Goal: Information Seeking & Learning: Learn about a topic

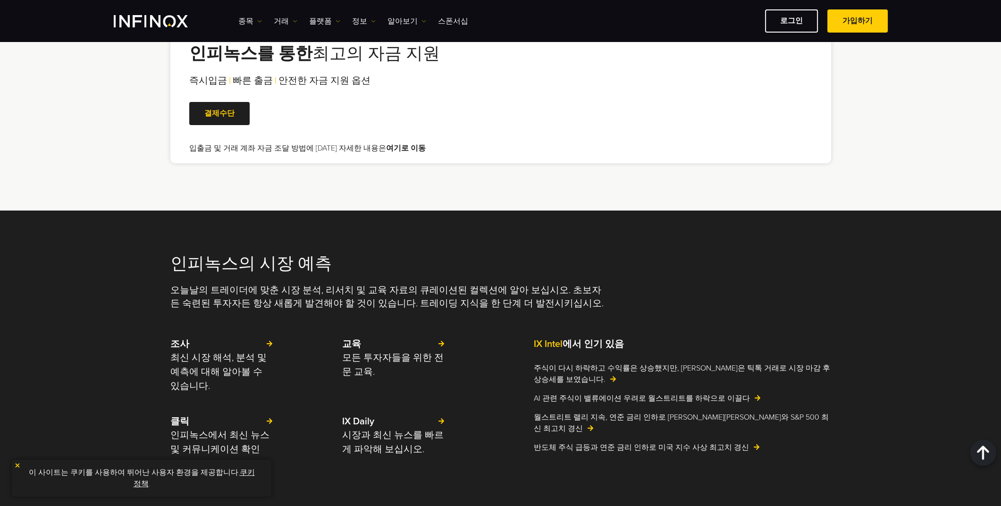
scroll to position [1770, 0]
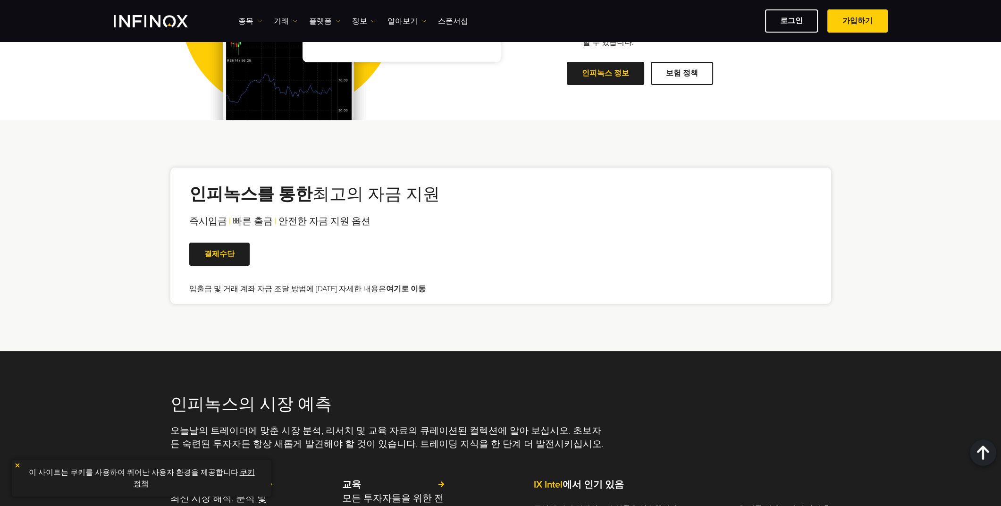
click at [234, 470] on link "쿠키 정책" at bounding box center [194, 478] width 121 height 21
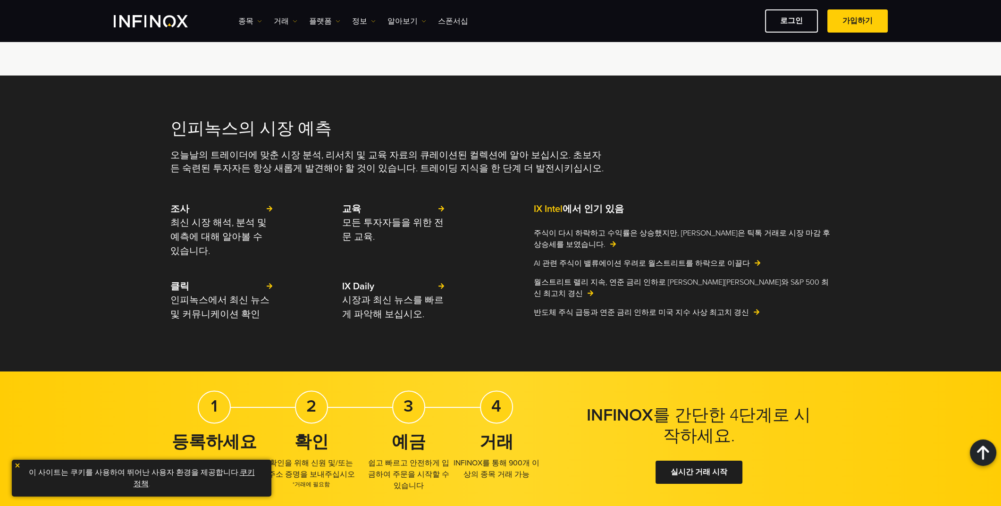
scroll to position [2360, 0]
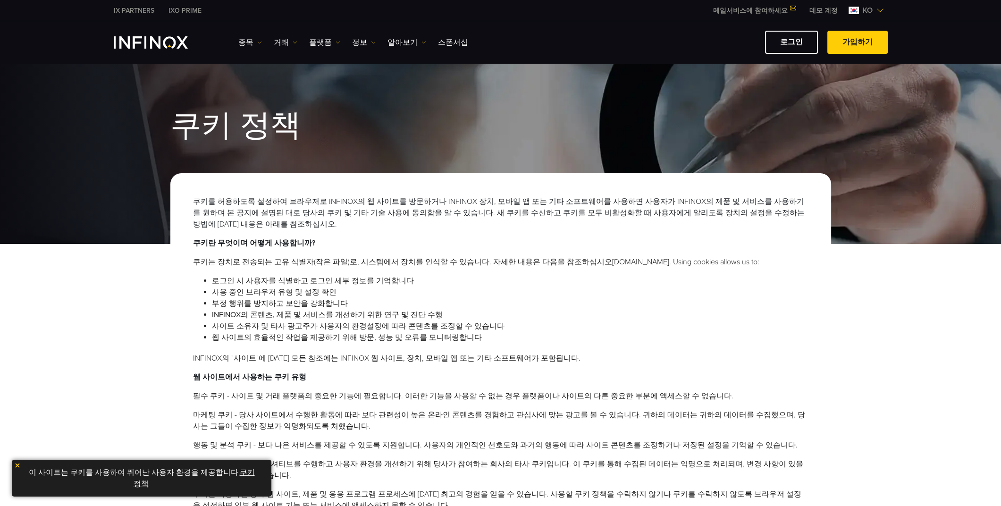
click at [885, 286] on div "쿠키 정책 쿠키를 허용하도록 설정하여 브라우저로 INFINOX의 웹 사이트를 방문하거나 INFINOX 장치, 모바일 앱 또는 기타 소프트웨어를…" at bounding box center [500, 354] width 1001 height 582
click at [160, 45] on img "INFINOX Logo" at bounding box center [151, 42] width 74 height 12
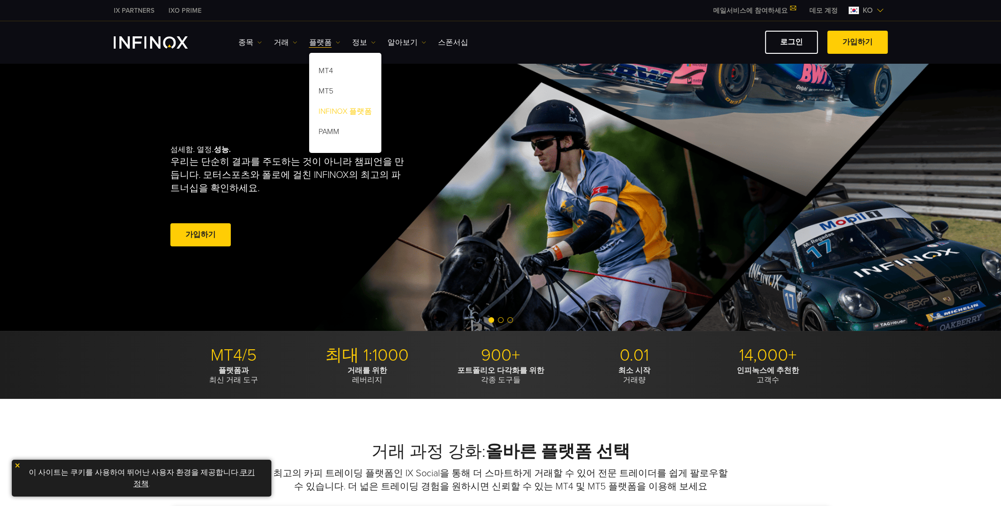
click at [344, 109] on link "INFINOX 플랫폼" at bounding box center [345, 113] width 72 height 20
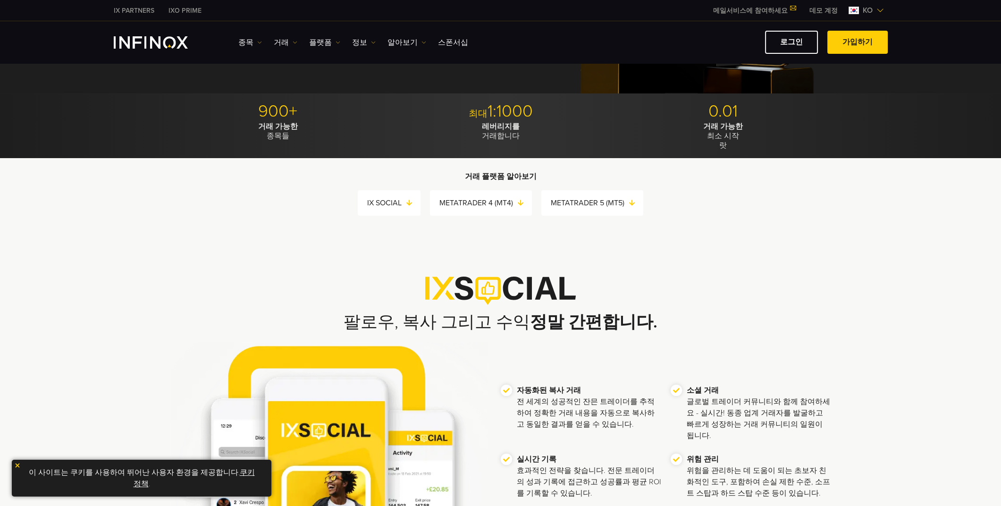
scroll to position [314, 0]
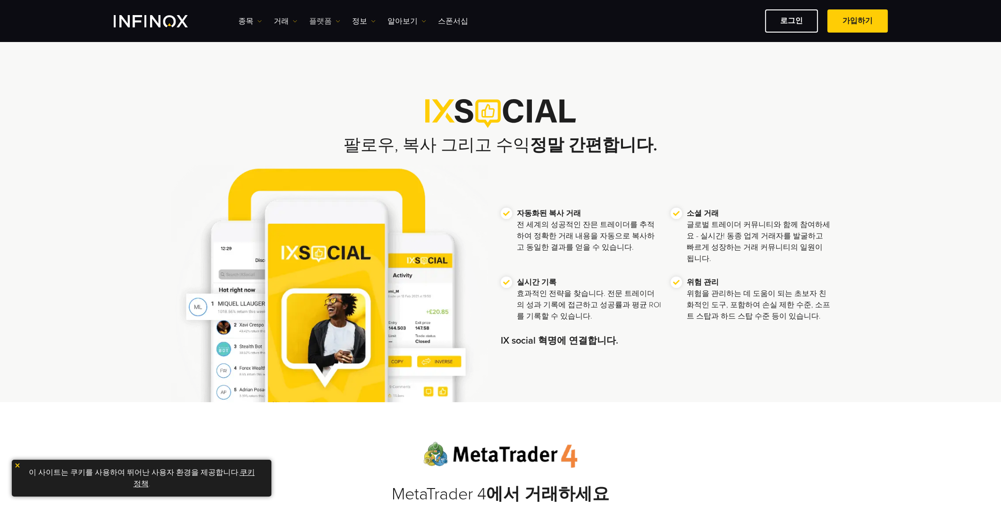
click at [324, 23] on link "플랫폼" at bounding box center [324, 21] width 31 height 11
click at [331, 86] on link "INFINOX 플랫폼" at bounding box center [345, 92] width 72 height 20
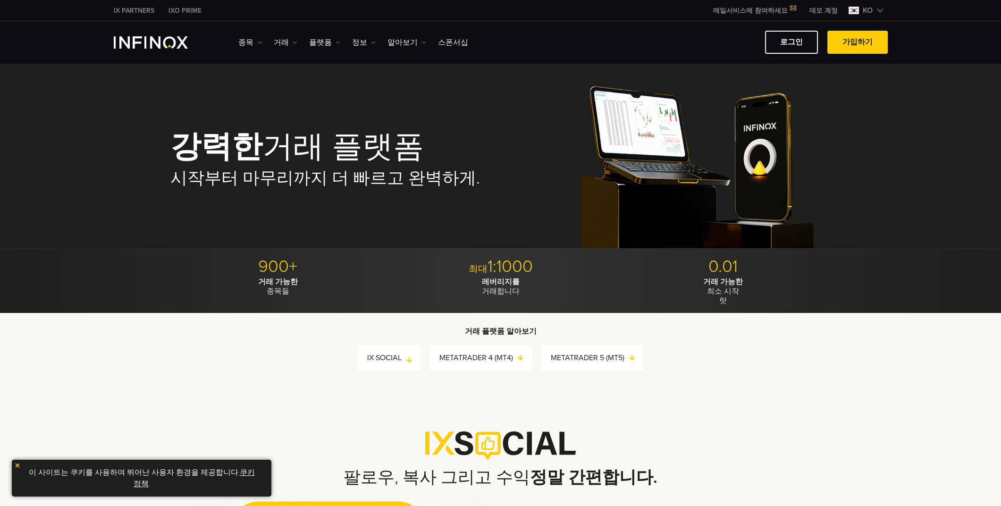
click at [404, 361] on link "IX SOCIAL" at bounding box center [393, 357] width 53 height 13
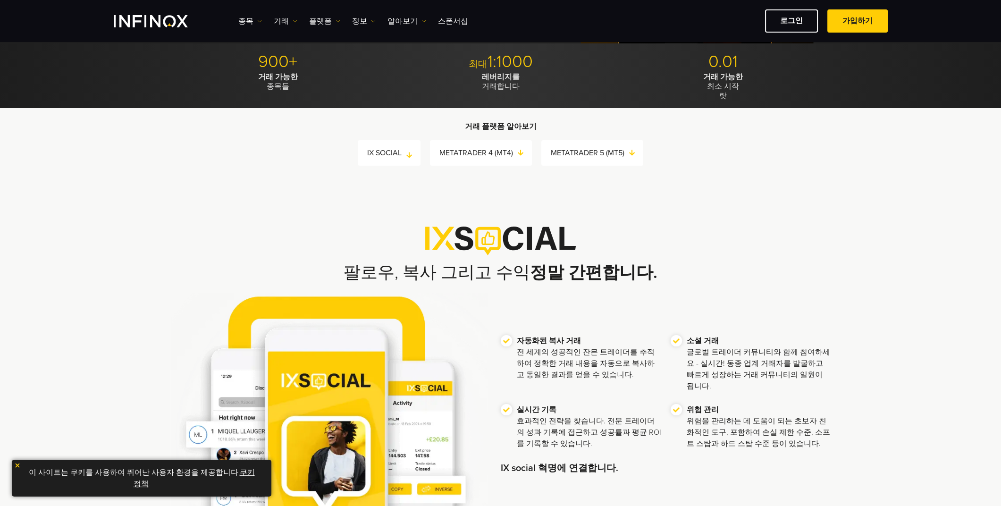
scroll to position [322, 0]
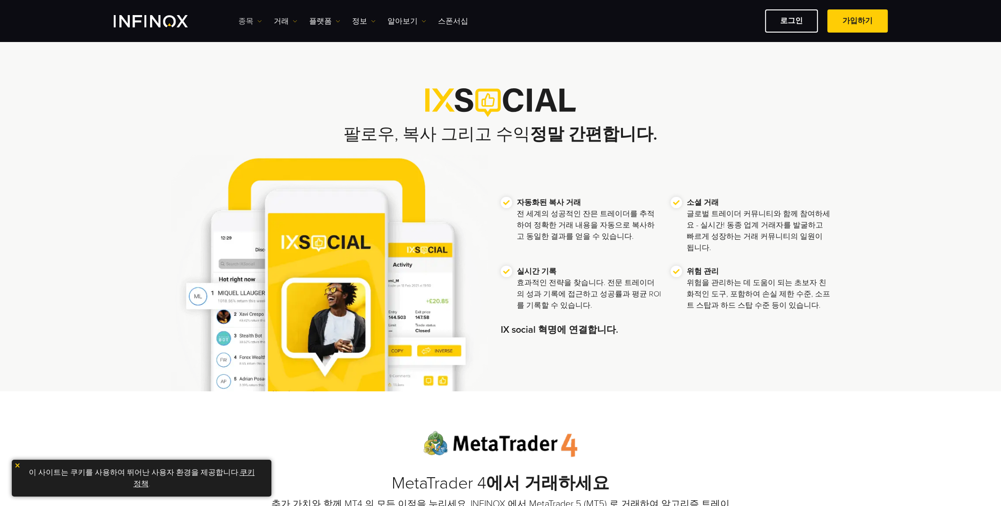
click at [253, 22] on link "종목" at bounding box center [250, 21] width 24 height 11
click at [275, 20] on link "거래" at bounding box center [286, 21] width 24 height 11
click at [321, 21] on link "플랫폼" at bounding box center [324, 21] width 31 height 11
click at [328, 47] on link "MT4" at bounding box center [345, 51] width 72 height 20
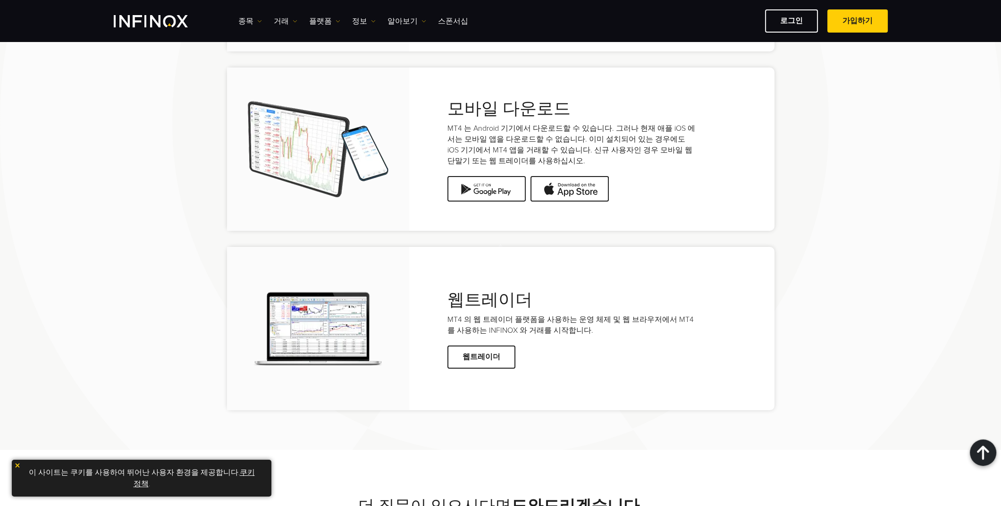
scroll to position [2203, 0]
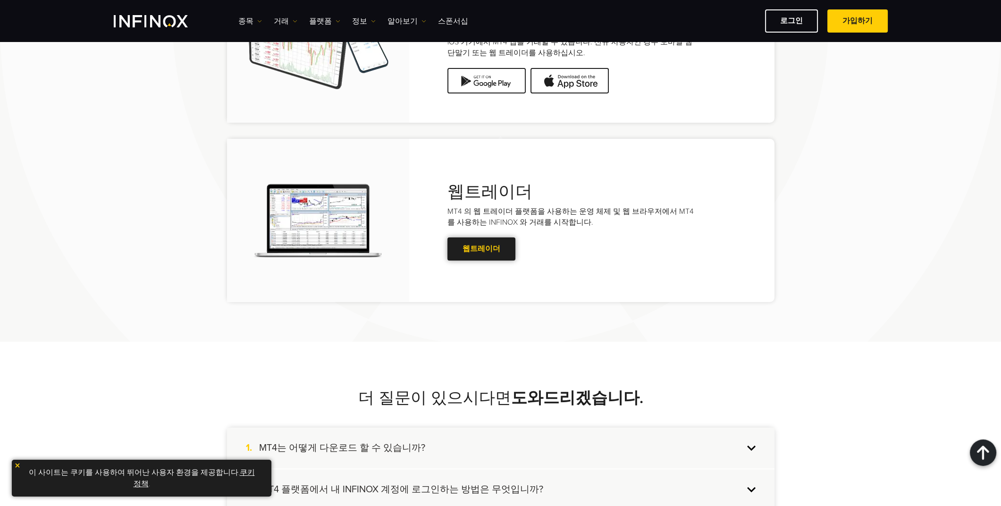
click at [476, 251] on link "웹트레이더" at bounding box center [482, 248] width 68 height 23
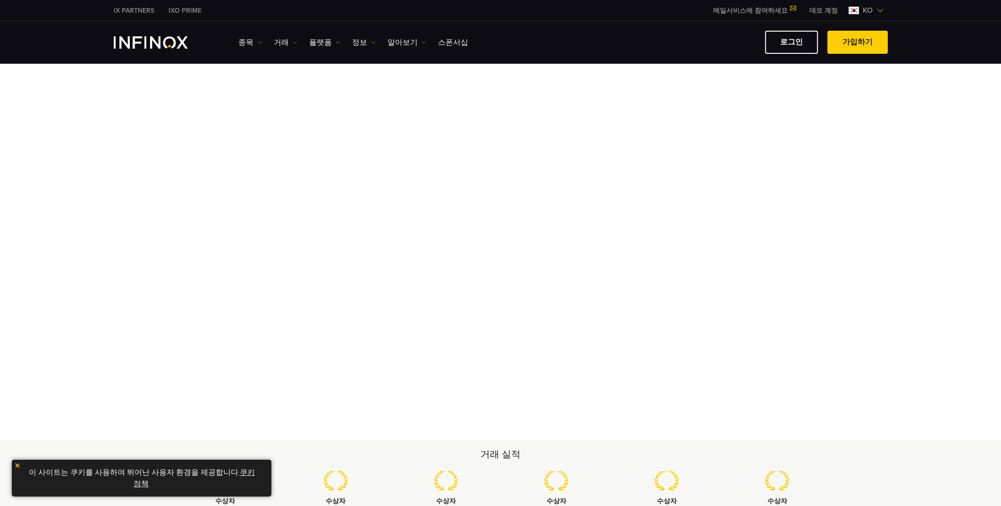
click at [17, 467] on img at bounding box center [17, 465] width 7 height 7
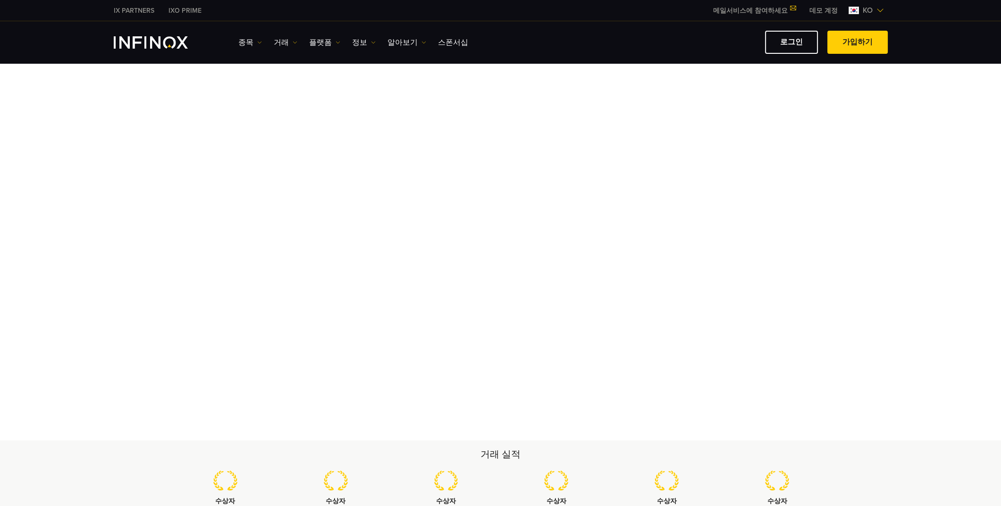
click at [180, 9] on link "IXO PRIME" at bounding box center [184, 11] width 47 height 10
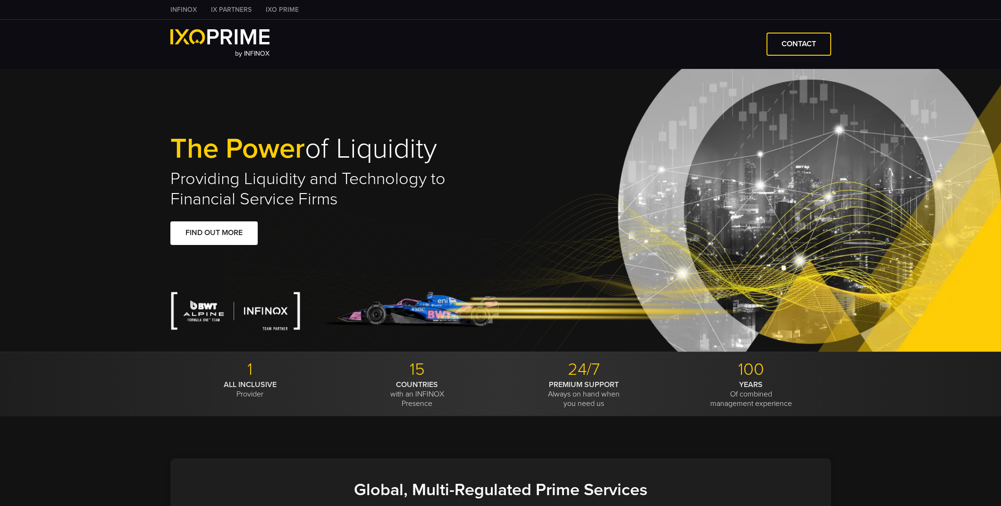
type input "***"
click at [278, 9] on link "IXO PRIME" at bounding box center [282, 10] width 47 height 10
type input "***"
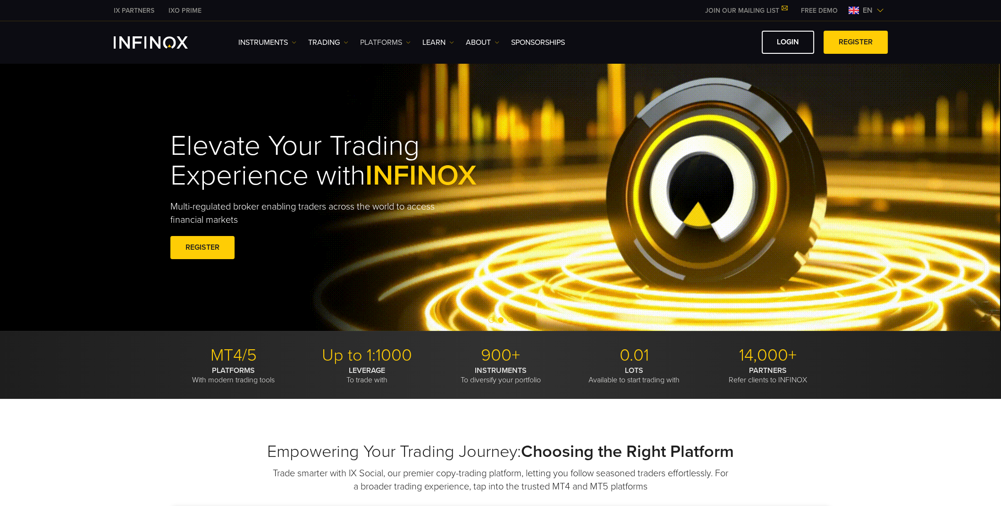
click at [366, 42] on link "PLATFORMS" at bounding box center [385, 42] width 51 height 11
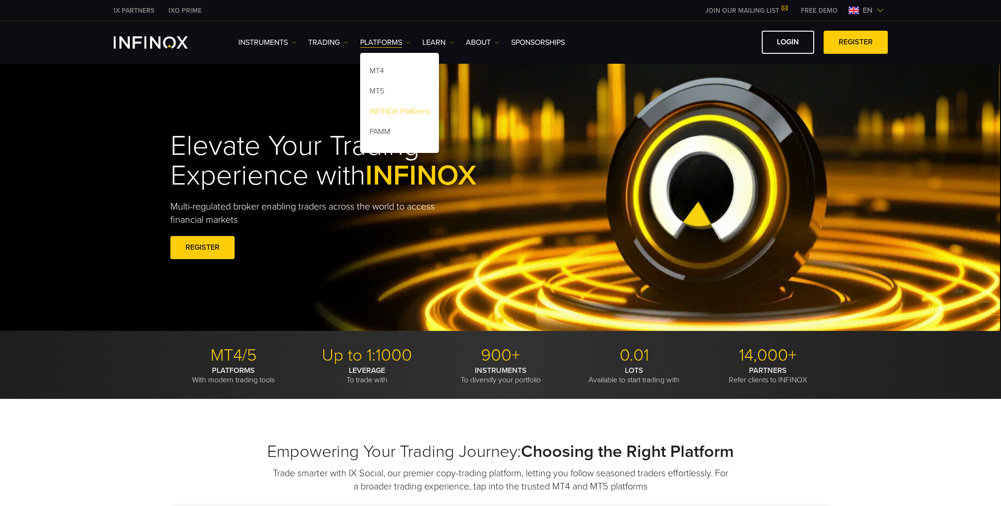
click at [393, 110] on link "INFINOX Platforms" at bounding box center [399, 113] width 79 height 20
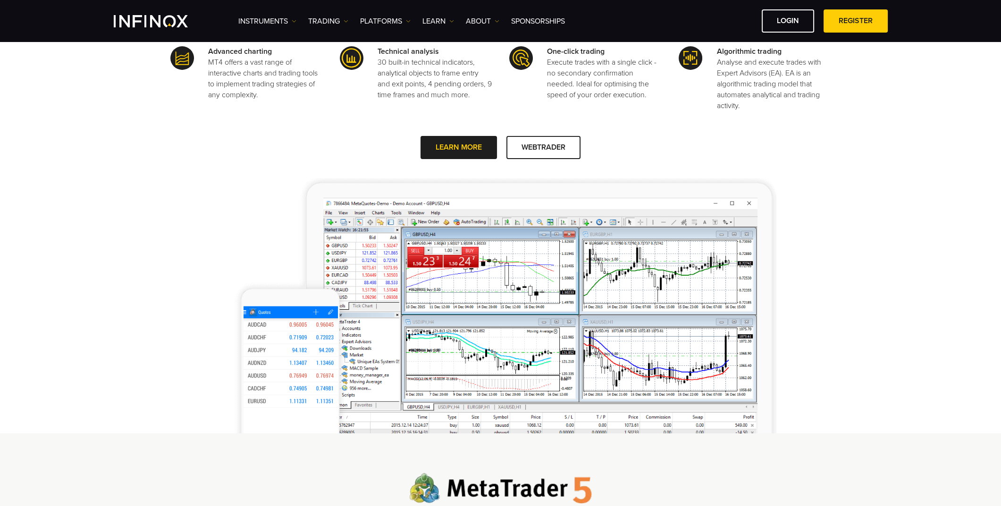
scroll to position [472, 0]
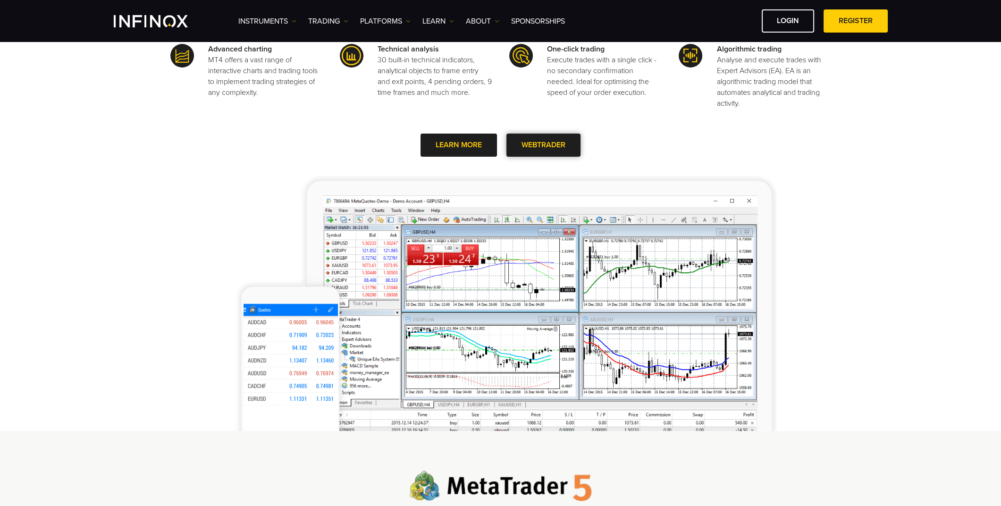
click at [544, 145] on span at bounding box center [544, 145] width 0 height 0
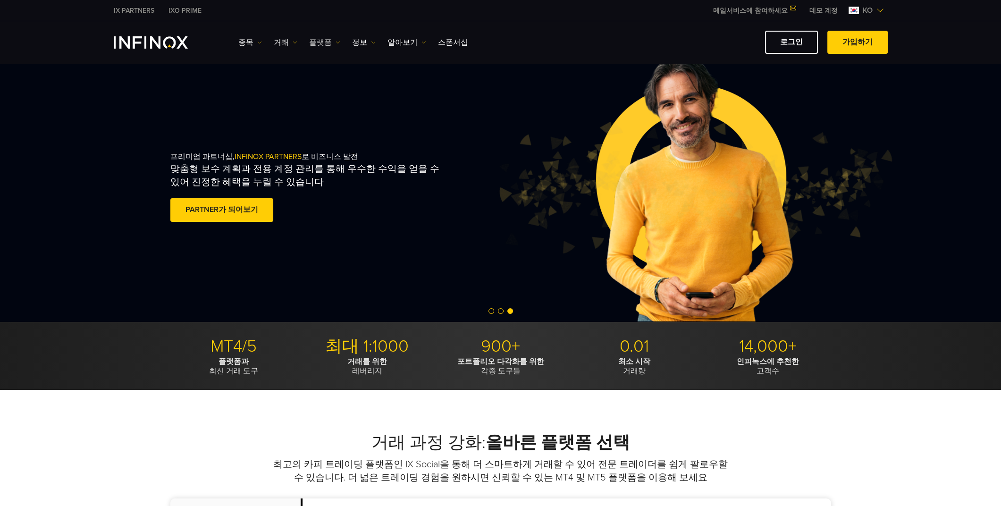
click at [320, 45] on link "플랫폼" at bounding box center [324, 42] width 31 height 11
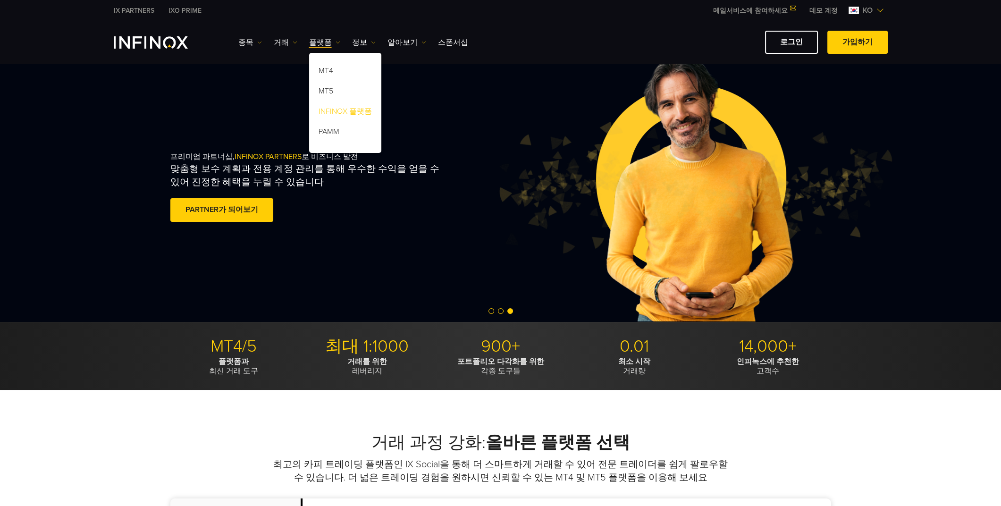
click at [347, 109] on link "INFINOX 플랫폼" at bounding box center [345, 113] width 72 height 20
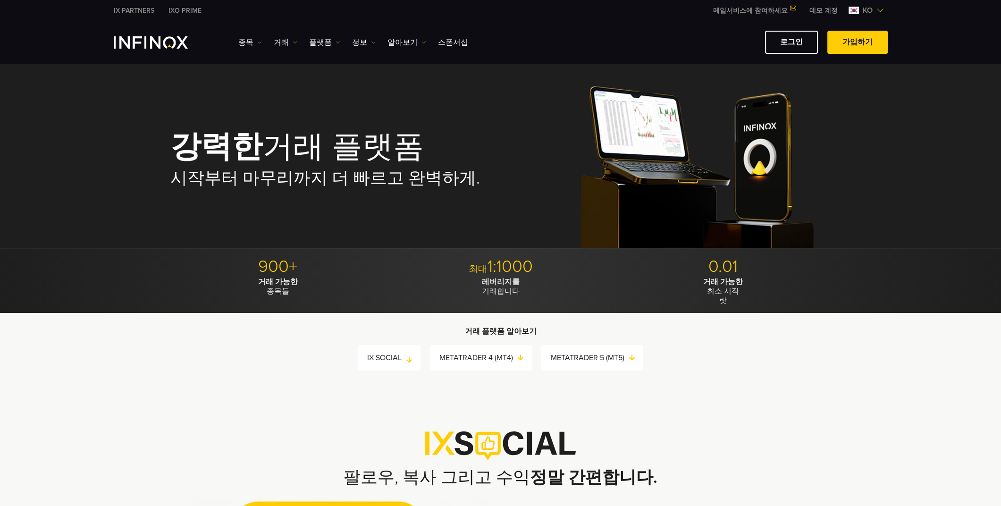
click at [401, 361] on link "IX SOCIAL" at bounding box center [393, 357] width 53 height 13
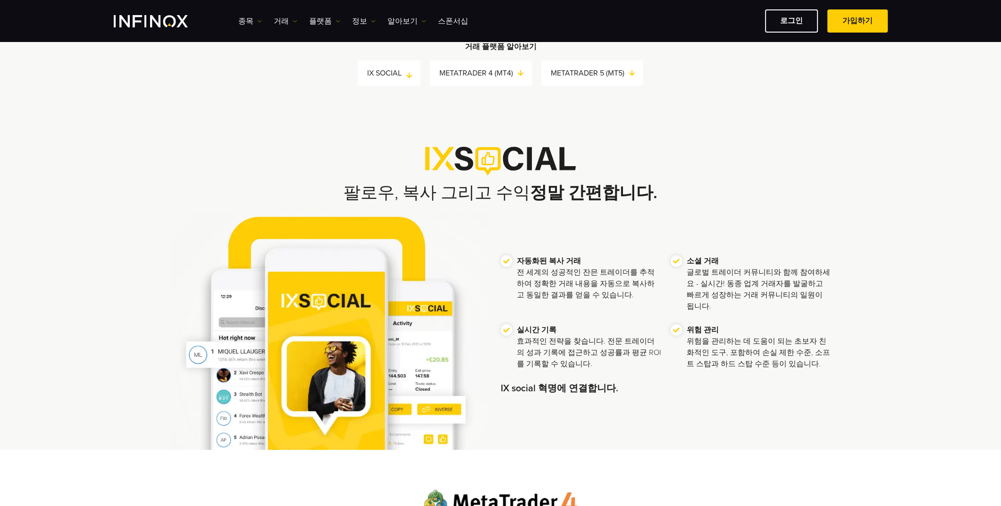
scroll to position [322, 0]
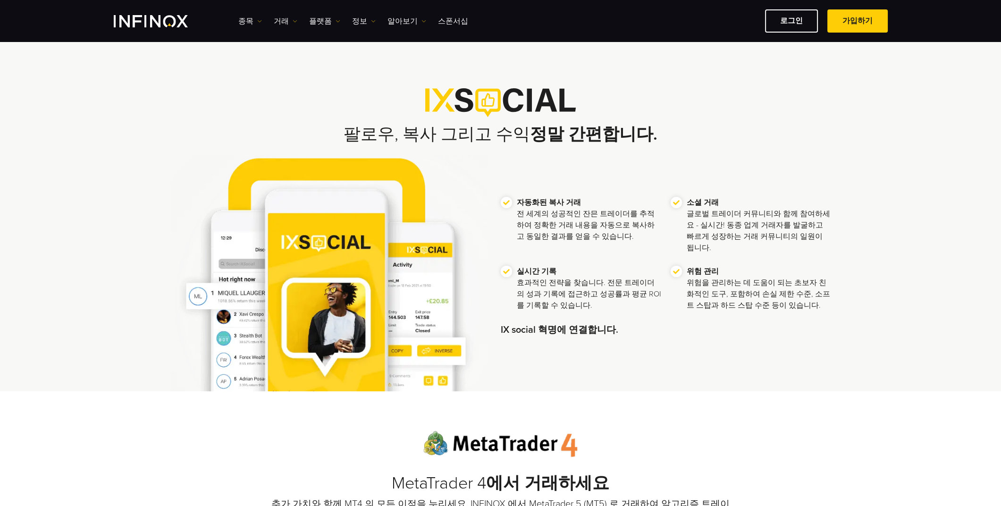
click at [365, 296] on img at bounding box center [328, 272] width 317 height 237
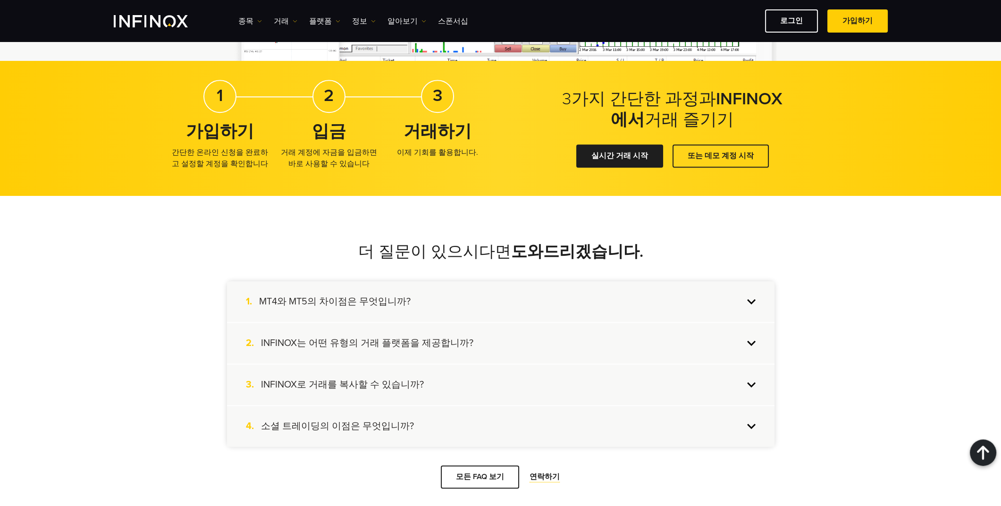
scroll to position [1738, 0]
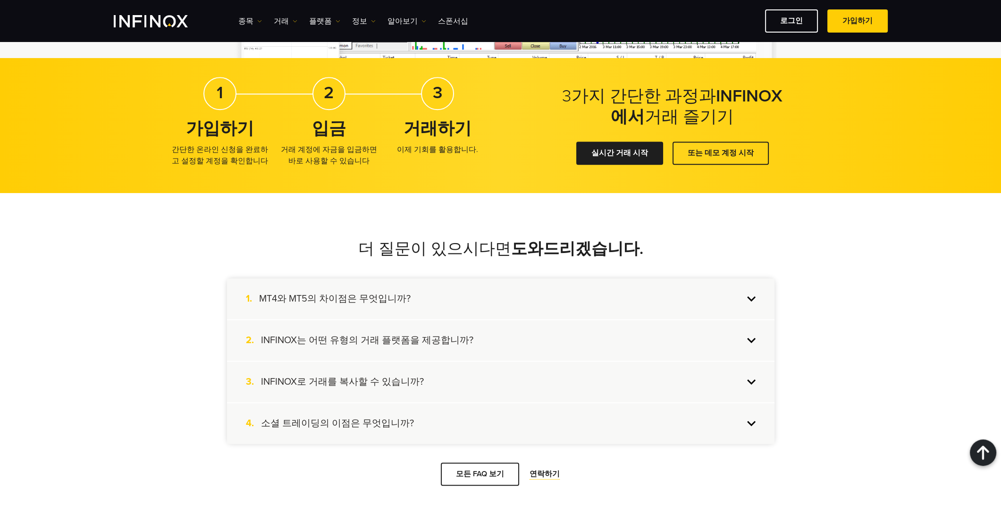
click at [746, 299] on div "1. MT4와 MT5의 차이점은 무엇입니까?" at bounding box center [501, 299] width 548 height 41
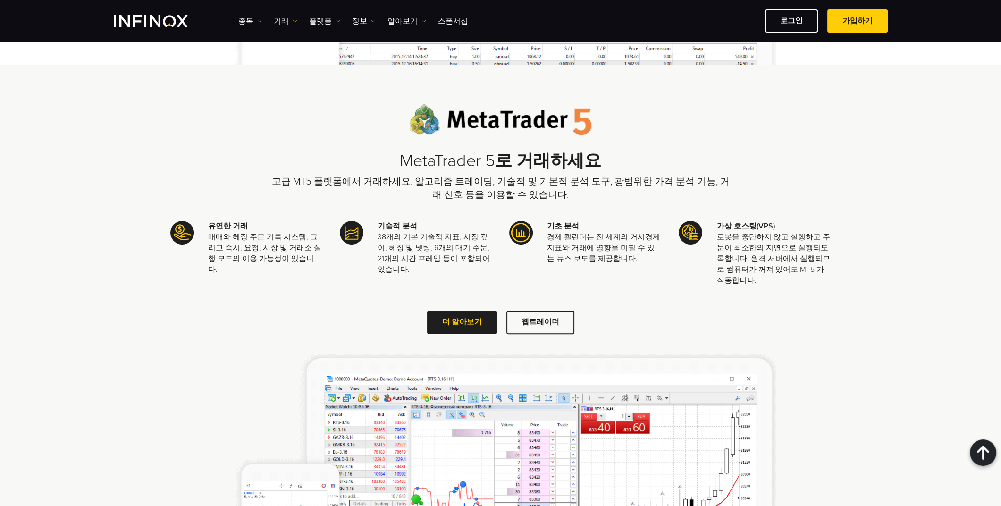
scroll to position [1187, 0]
click at [541, 323] on span at bounding box center [541, 323] width 0 height 0
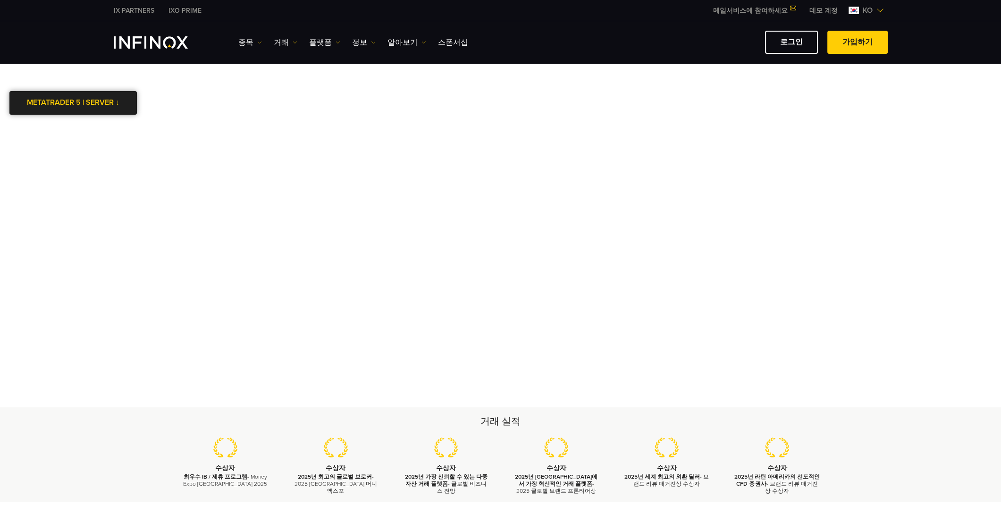
click at [118, 108] on link "METATRADER 5 | SERVER ↓" at bounding box center [72, 102] width 127 height 23
click at [342, 70] on body "IX PARTNERS IXO PRIME 메일서비스에 참여하세요 IX Daily와 투자 기회를 놓치지마세요! 지금 참여하세요! 조건 및 약관 을…" at bounding box center [500, 402] width 1001 height 805
click at [565, 97] on body "IX PARTNERS IXO PRIME 메일서비스에 참여하세요 IX Daily와 투자 기회를 놓치지마세요! 지금 참여하세요! 조건 및 약관 을…" at bounding box center [500, 402] width 1001 height 805
click at [99, 145] on li "InfinoxLimited-MT5Demo" at bounding box center [72, 148] width 127 height 21
click at [68, 108] on link "METATRADER 5 | SERVER ↓" at bounding box center [72, 102] width 127 height 23
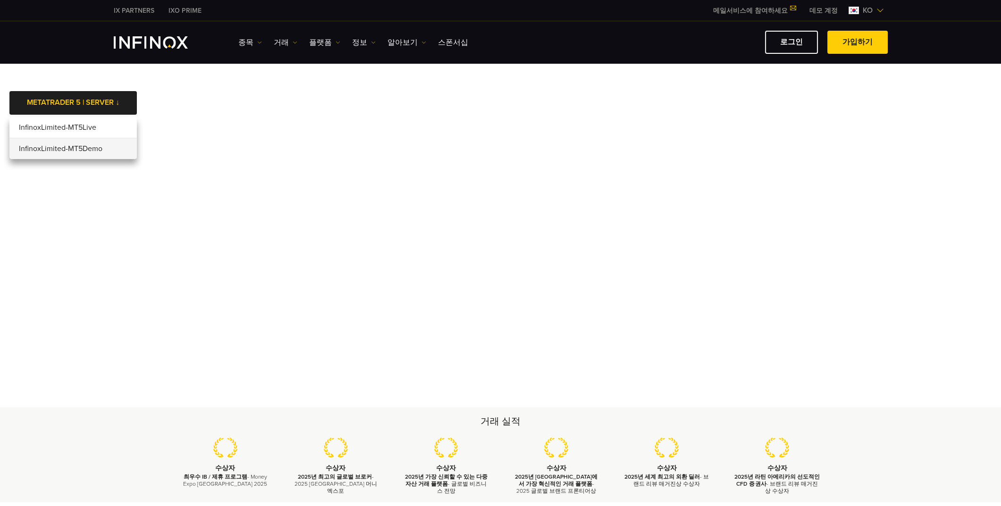
click at [89, 147] on li "InfinoxLimited-MT5Demo" at bounding box center [72, 148] width 127 height 21
click at [313, 46] on link "플랫폼" at bounding box center [324, 42] width 31 height 11
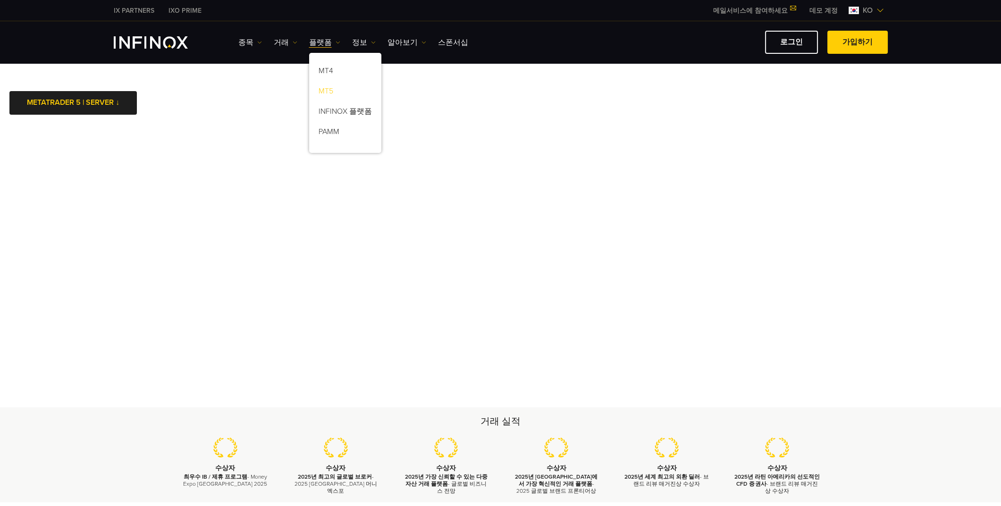
click at [335, 91] on link "MT5" at bounding box center [345, 93] width 72 height 20
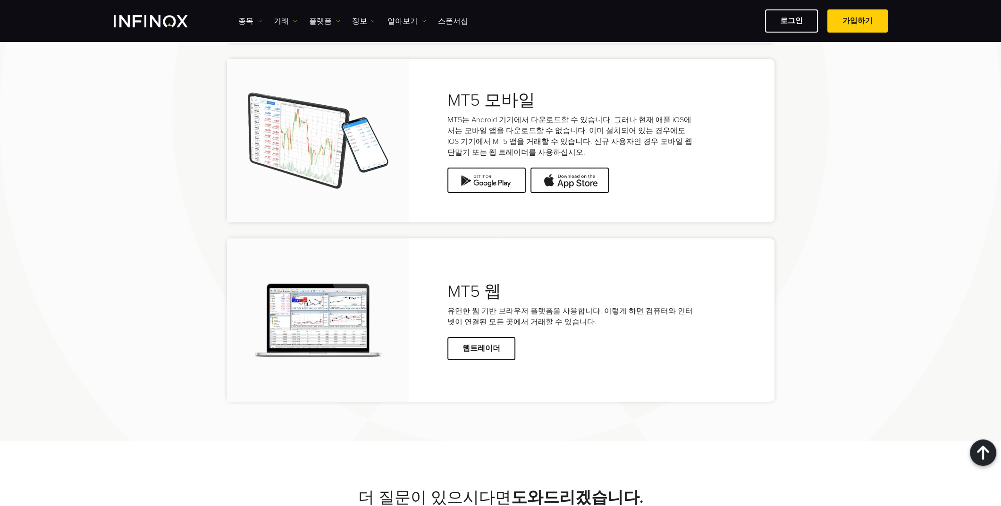
scroll to position [2203, 0]
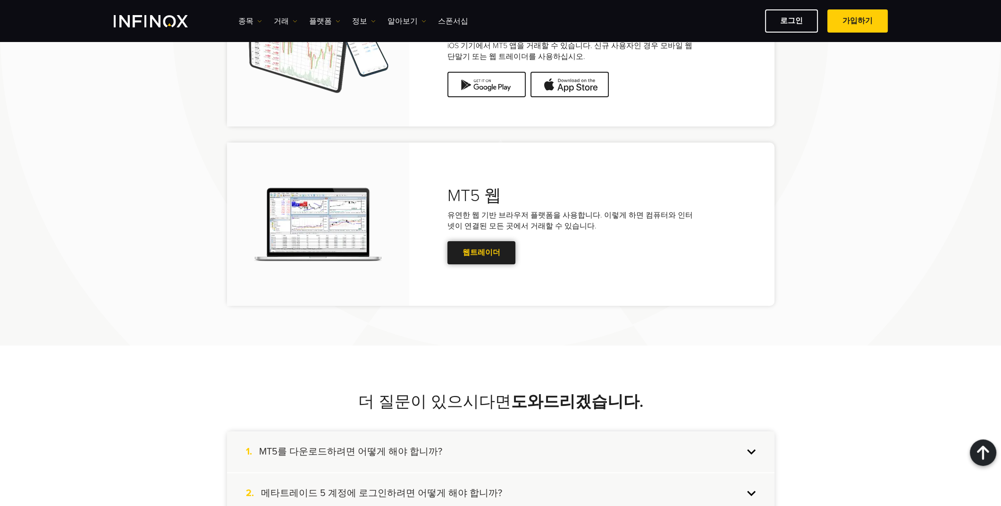
click at [481, 253] on span at bounding box center [481, 253] width 0 height 0
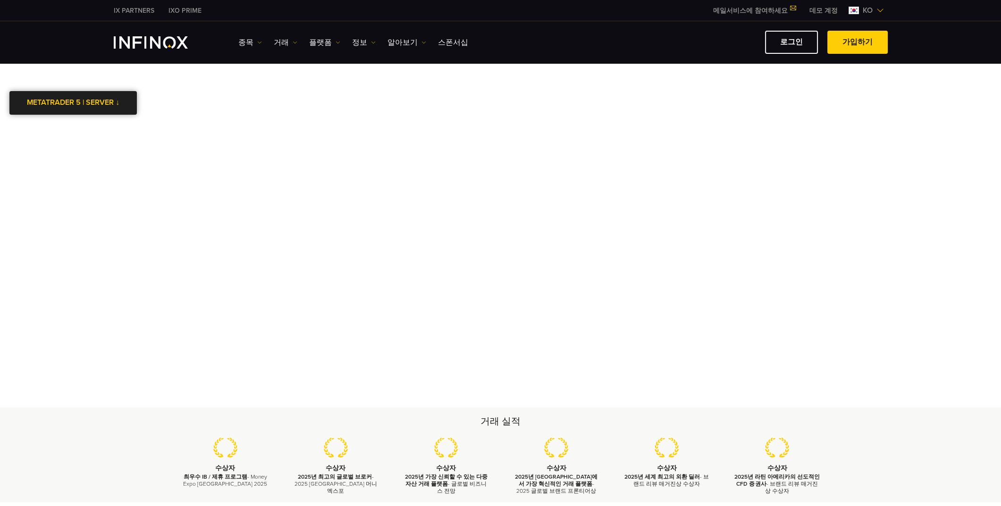
click at [111, 107] on link "METATRADER 5 | SERVER ↓" at bounding box center [72, 102] width 127 height 23
click at [90, 126] on li "InfinoxLimited-MT5Live" at bounding box center [72, 127] width 127 height 21
click at [98, 98] on link "METATRADER 5 | SERVER ↓" at bounding box center [72, 102] width 127 height 23
click at [84, 144] on li "InfinoxLimited-MT5Demo" at bounding box center [72, 148] width 127 height 21
click at [106, 103] on link "METATRADER 5 | SERVER ↓" at bounding box center [72, 102] width 127 height 23
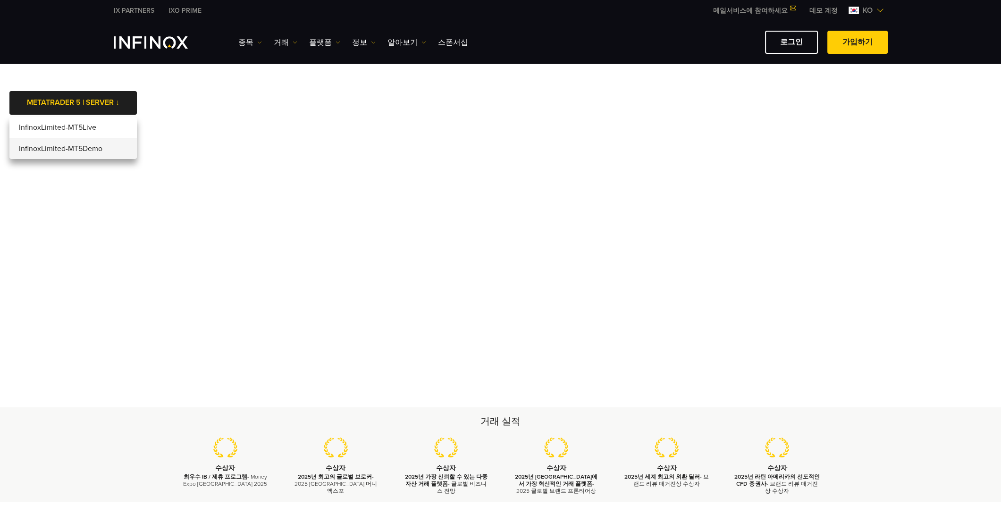
click at [87, 146] on li "InfinoxLimited-MT5Demo" at bounding box center [72, 148] width 127 height 21
click at [156, 43] on img "INFINOX Logo" at bounding box center [151, 42] width 74 height 12
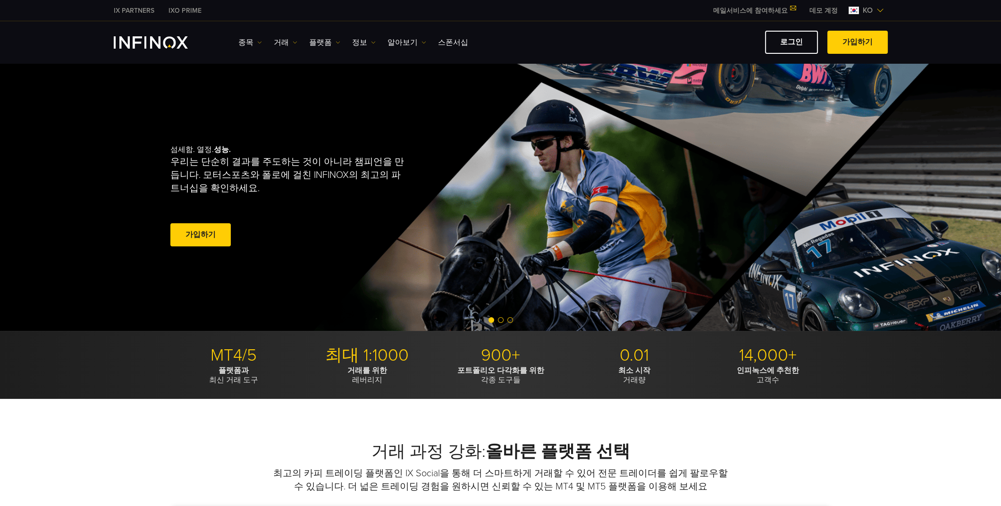
click at [180, 9] on link "IXO PRIME" at bounding box center [184, 11] width 47 height 10
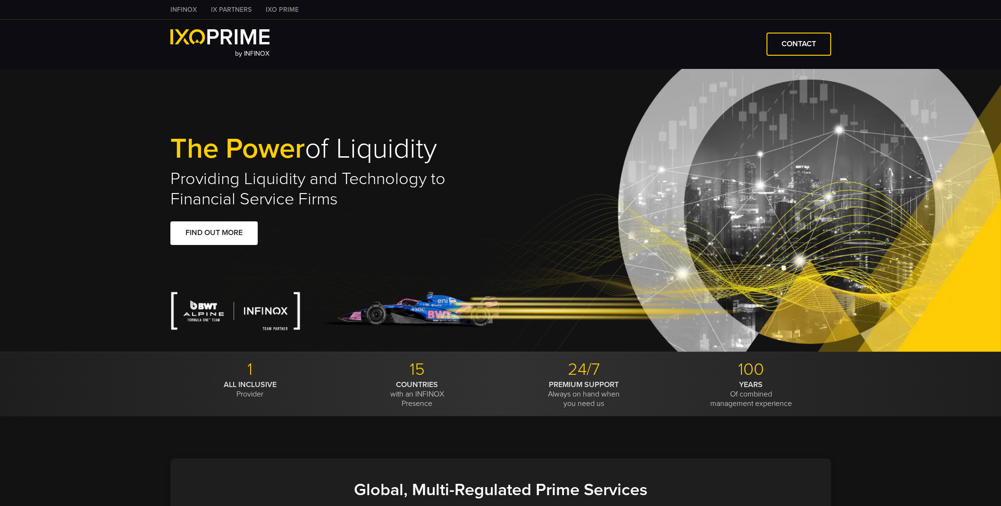
type input "***"
click at [184, 8] on link "INFINOX" at bounding box center [183, 10] width 41 height 10
click at [179, 7] on link "INFINOX" at bounding box center [183, 10] width 41 height 10
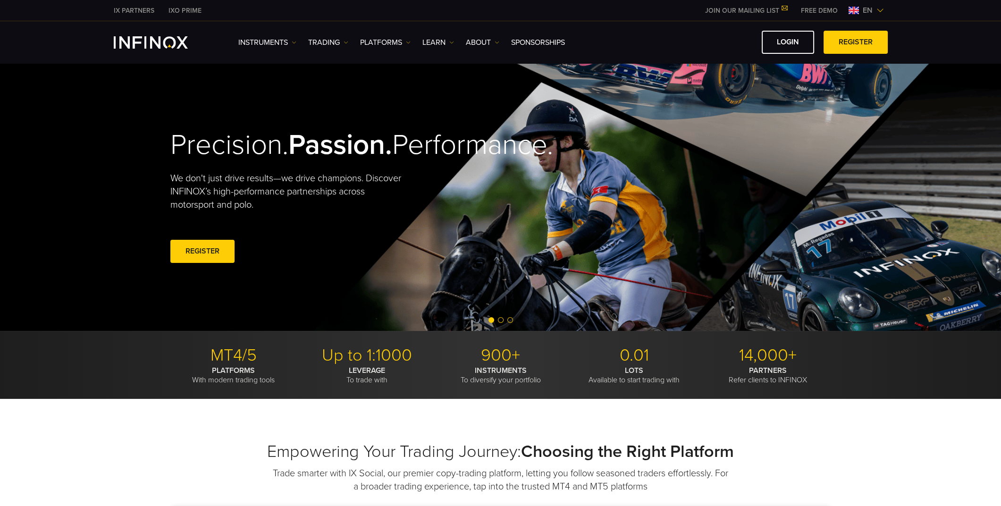
click at [853, 12] on img at bounding box center [854, 11] width 10 height 8
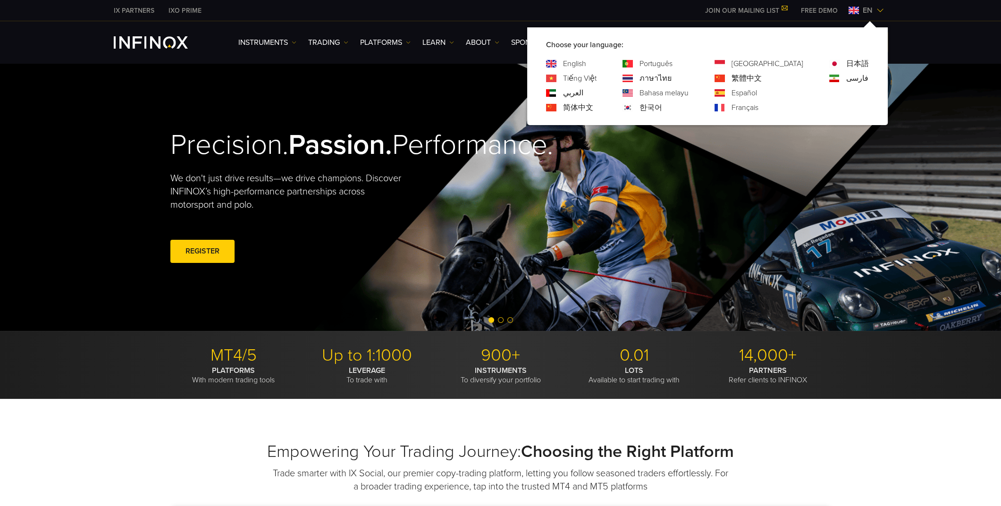
click at [662, 110] on link "한국어" at bounding box center [651, 107] width 23 height 11
